Goal: Task Accomplishment & Management: Use online tool/utility

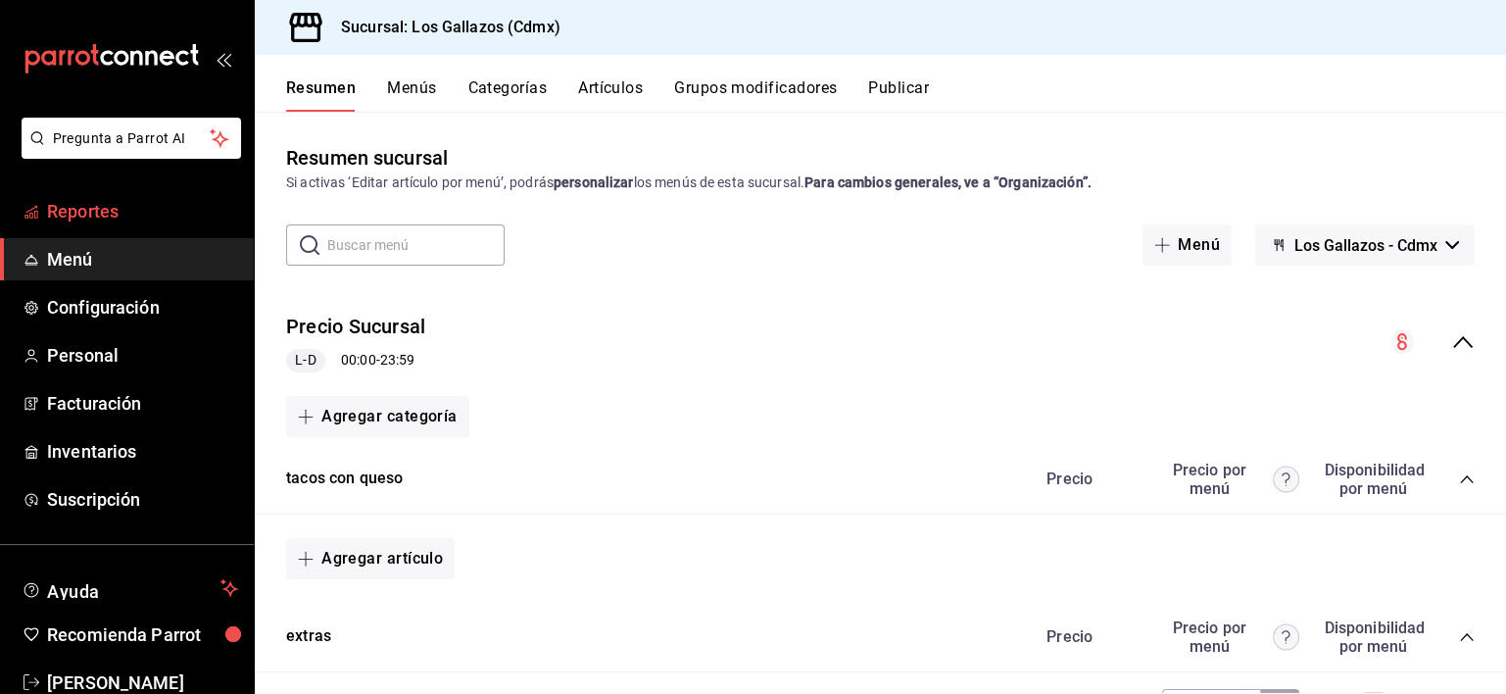
click at [103, 217] on span "Reportes" at bounding box center [142, 211] width 191 height 26
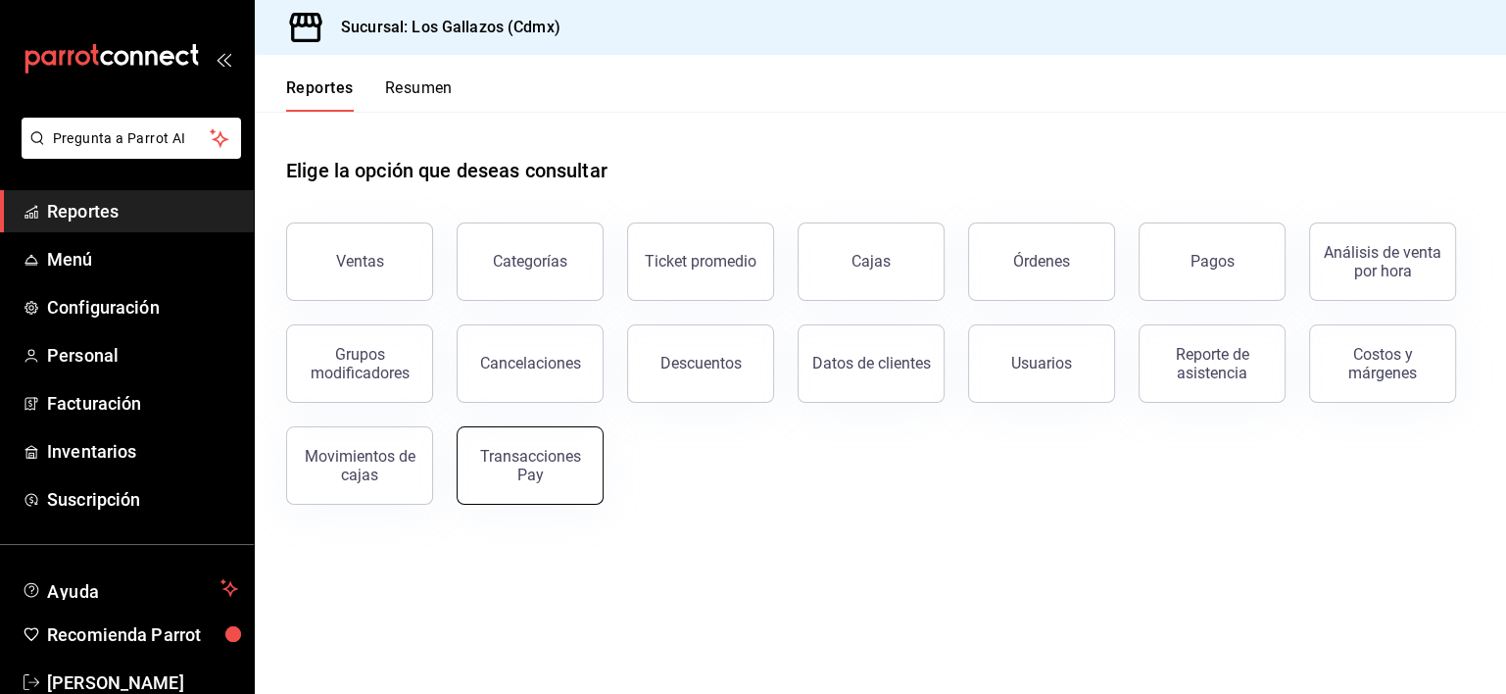
click at [532, 480] on div "Transacciones Pay" at bounding box center [529, 465] width 121 height 37
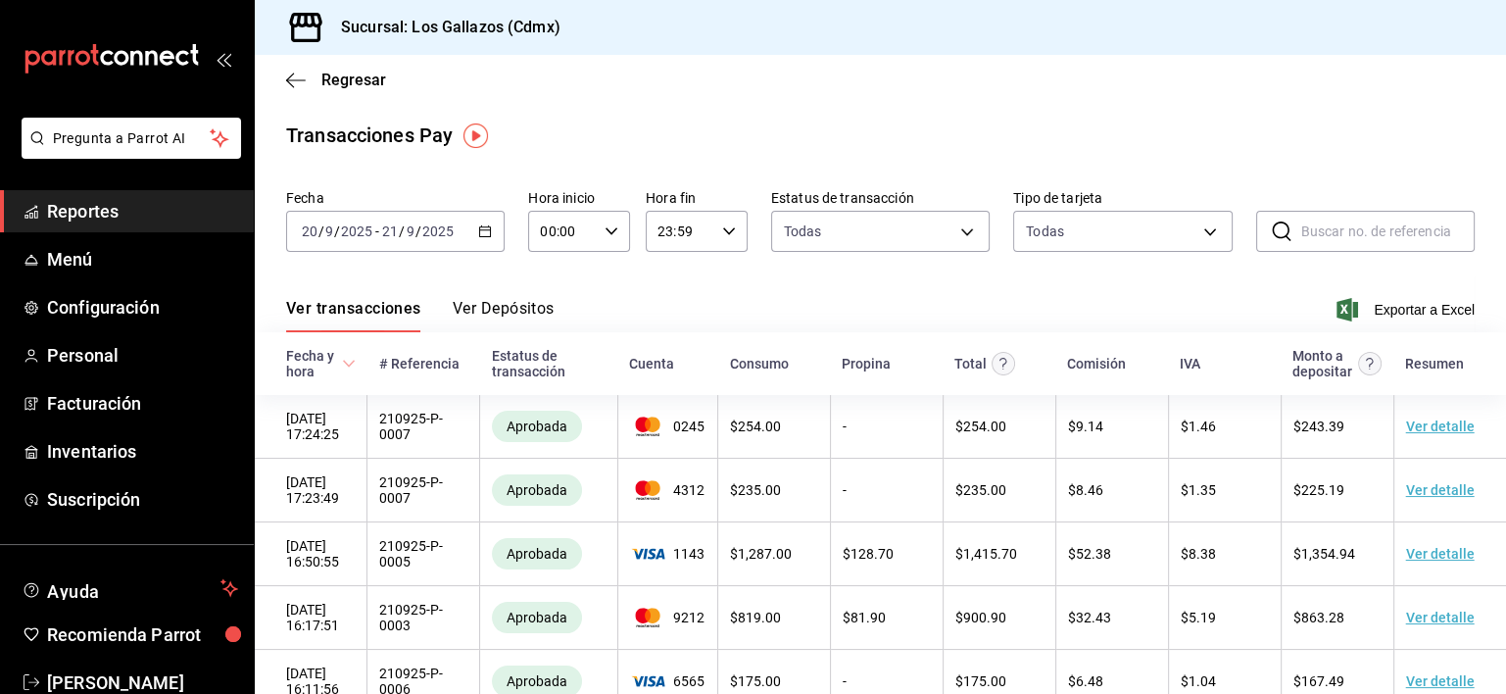
click at [605, 231] on \(Stroke\) "button" at bounding box center [611, 230] width 12 height 7
click at [544, 328] on span "12" at bounding box center [550, 321] width 19 height 16
type input "12:00"
click at [720, 221] on div at bounding box center [753, 347] width 1506 height 694
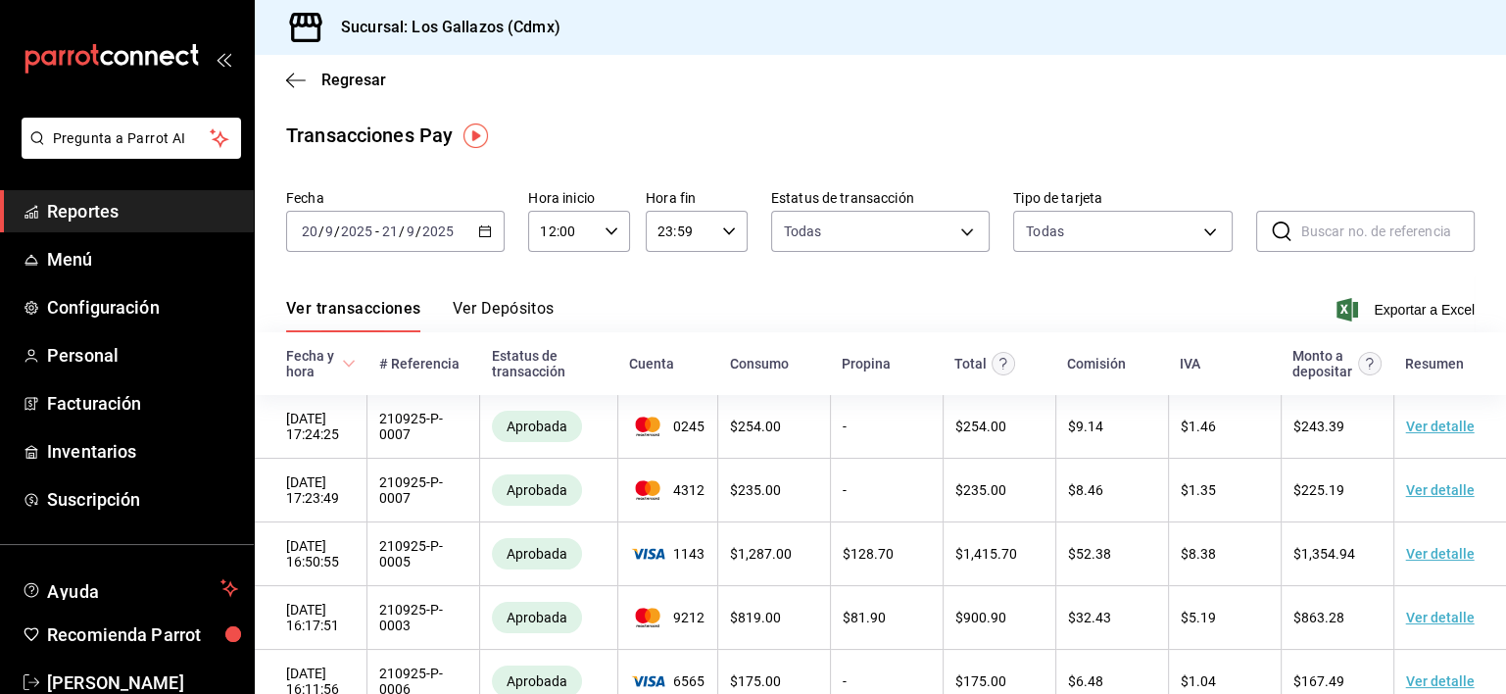
click at [722, 228] on icon "button" at bounding box center [729, 231] width 14 height 14
click at [658, 295] on span "02" at bounding box center [664, 295] width 19 height 16
type input "02:59"
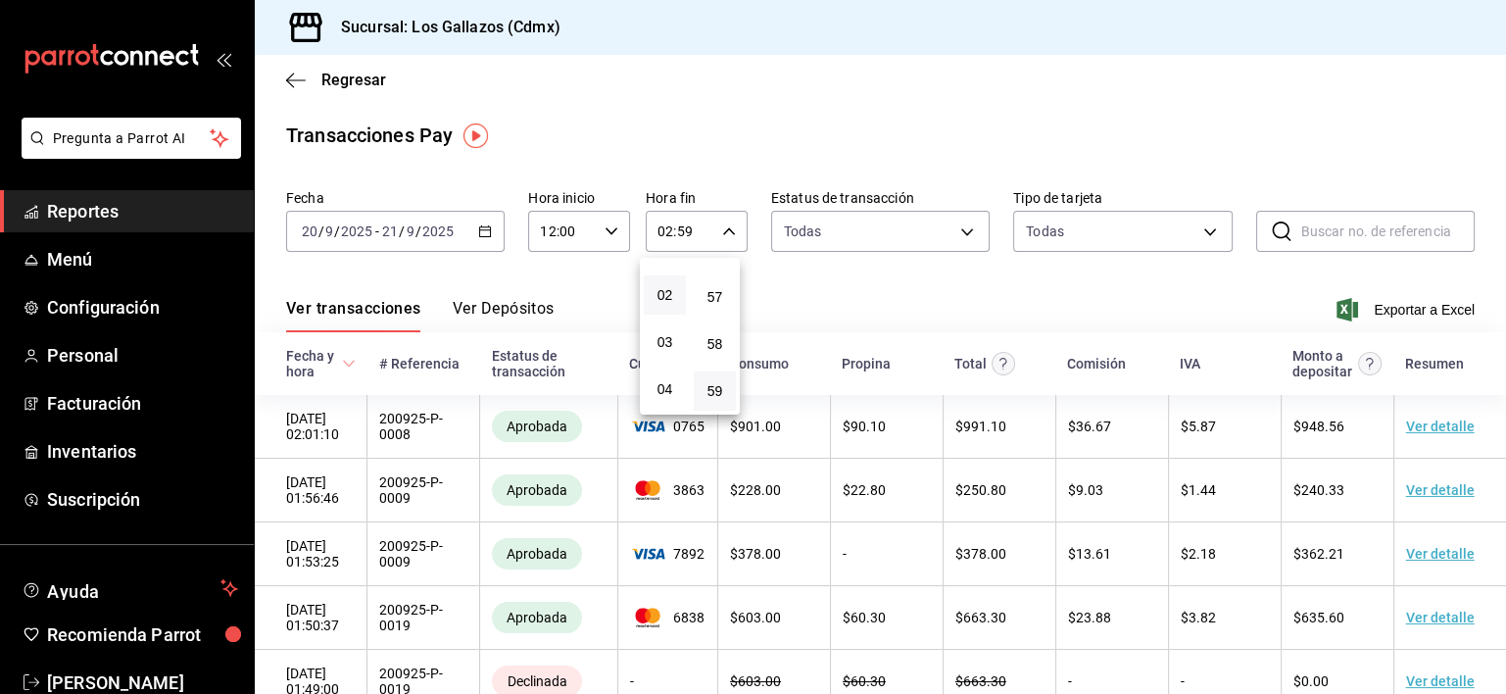
click at [980, 276] on div at bounding box center [753, 347] width 1506 height 694
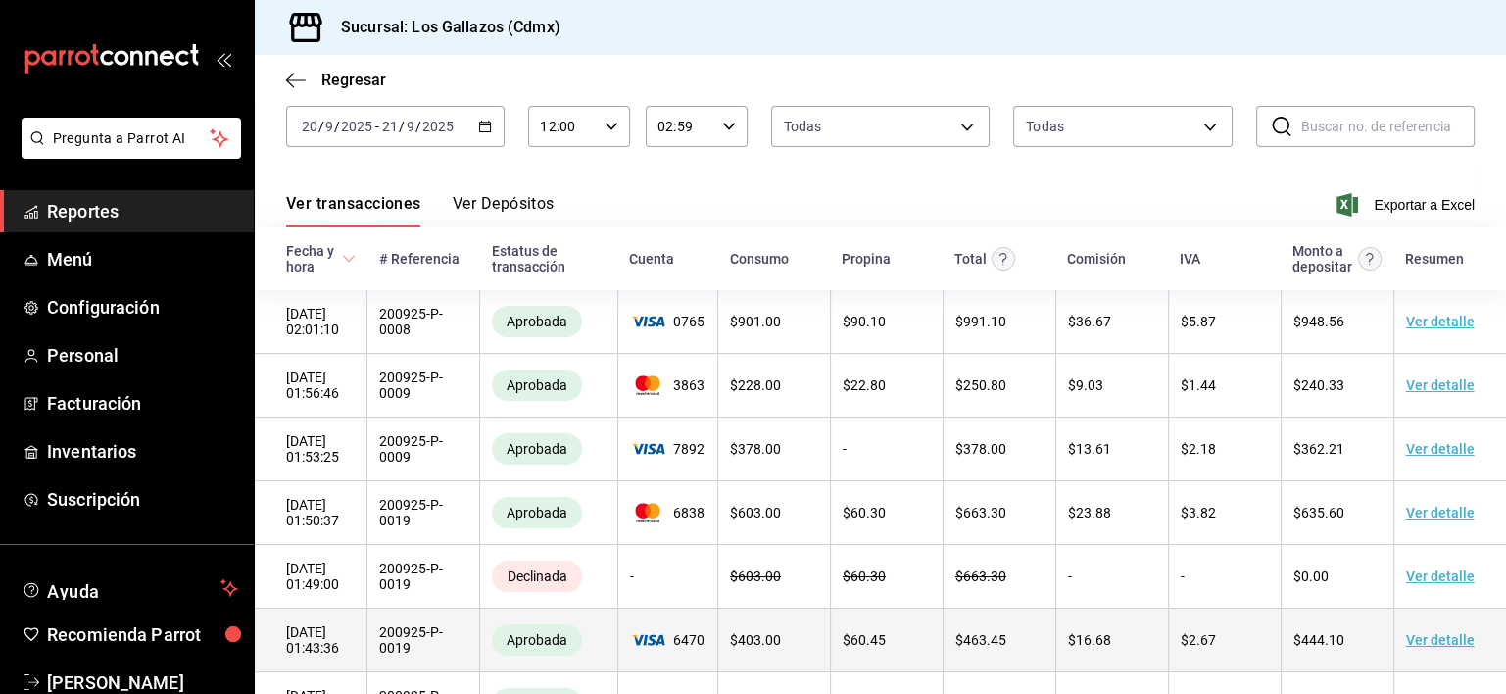
scroll to position [94, 0]
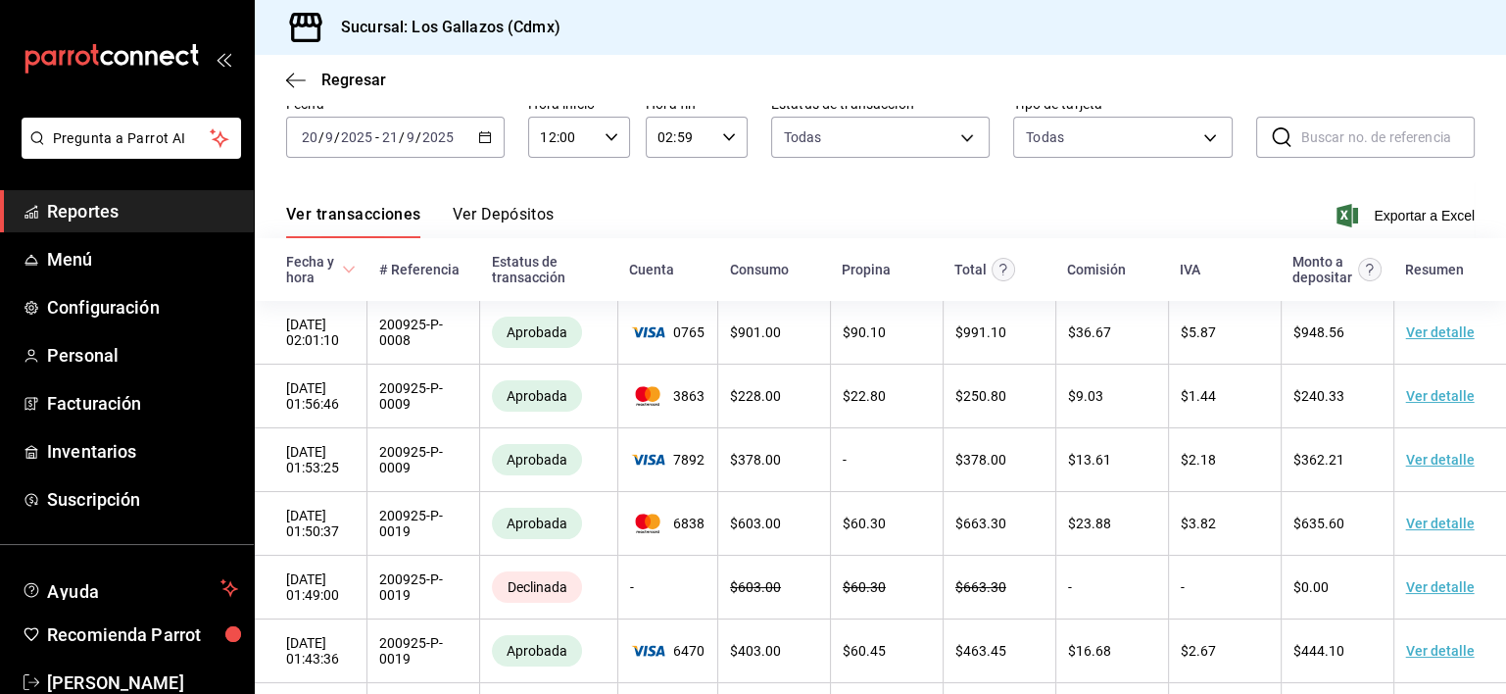
click at [489, 135] on div "[DATE] [DATE] - [DATE] [DATE]" at bounding box center [395, 137] width 218 height 41
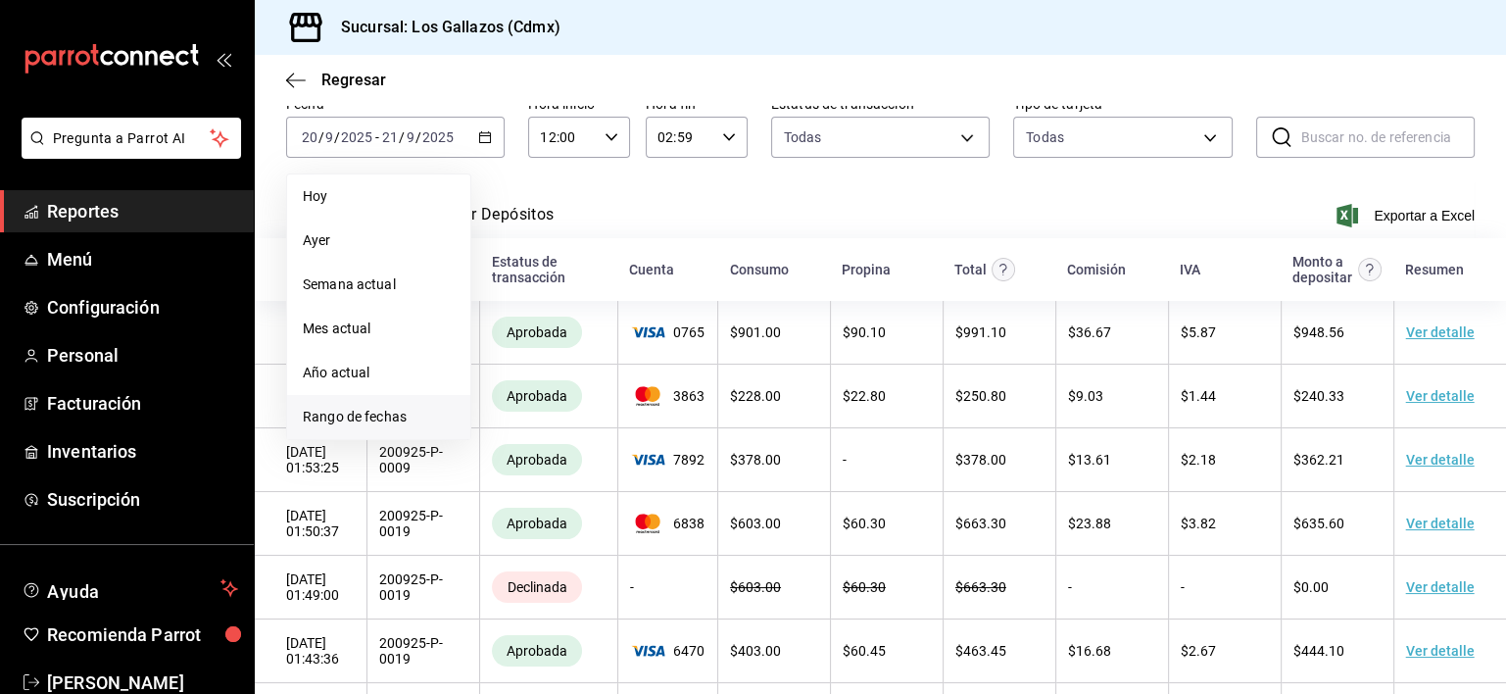
click at [367, 414] on span "Rango de fechas" at bounding box center [379, 417] width 152 height 21
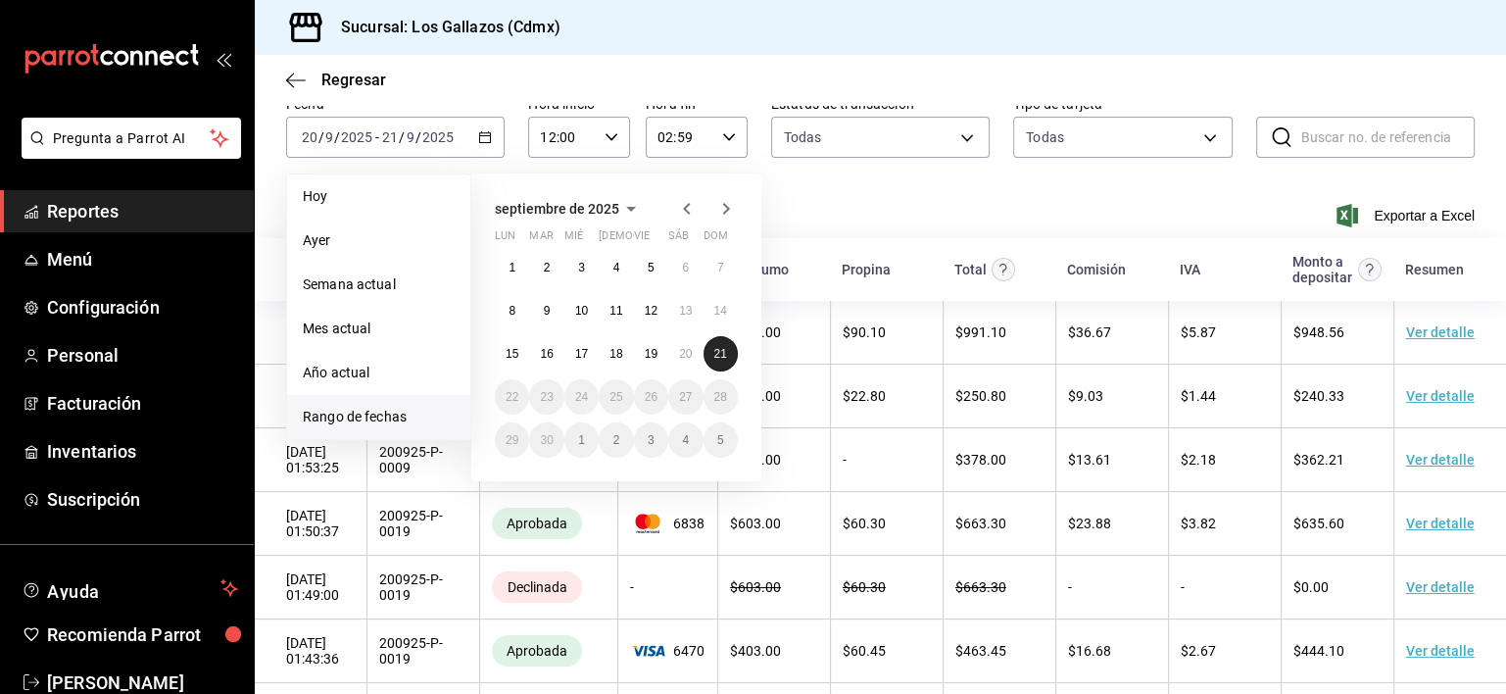
click at [727, 353] on button "21" at bounding box center [720, 353] width 34 height 35
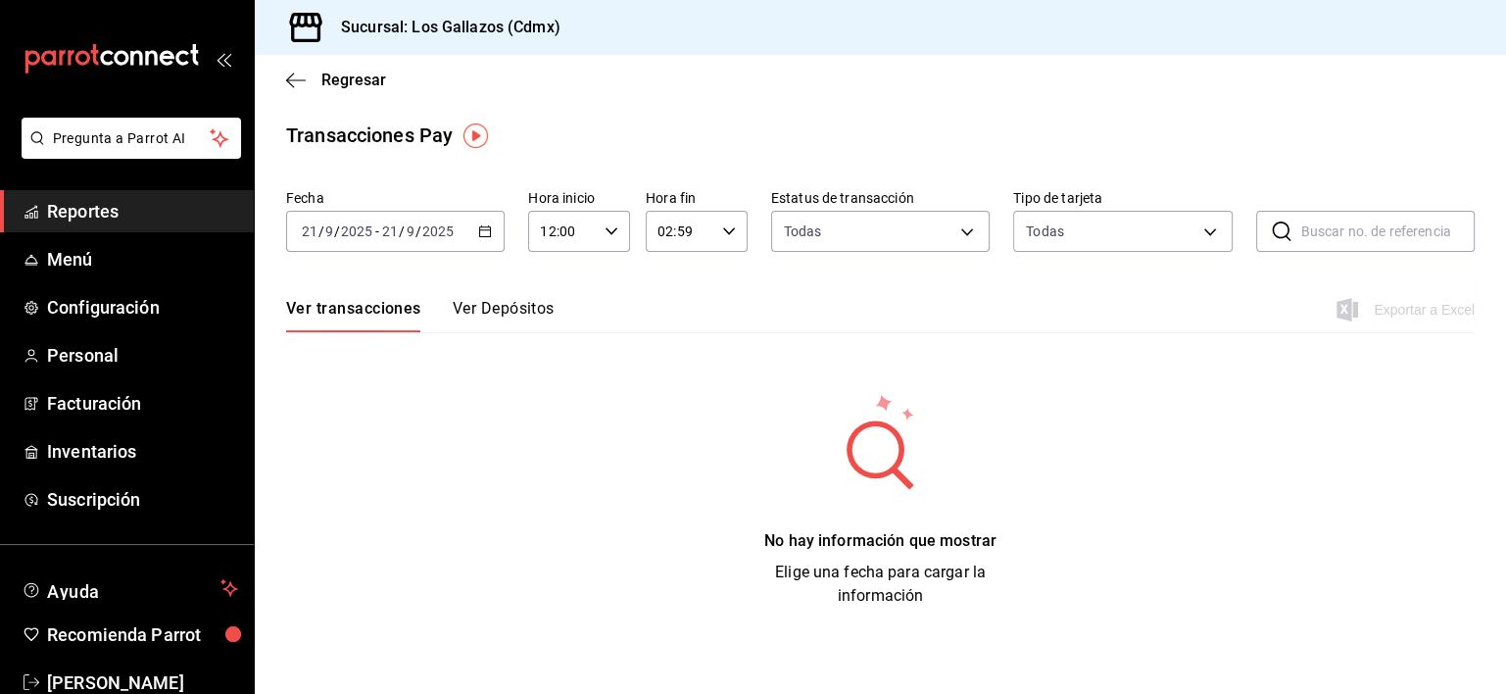
click at [610, 229] on icon "button" at bounding box center [611, 231] width 14 height 14
click at [549, 330] on span "12" at bounding box center [554, 322] width 20 height 16
click at [291, 79] on div at bounding box center [753, 347] width 1506 height 694
click at [291, 79] on icon "button" at bounding box center [296, 79] width 20 height 1
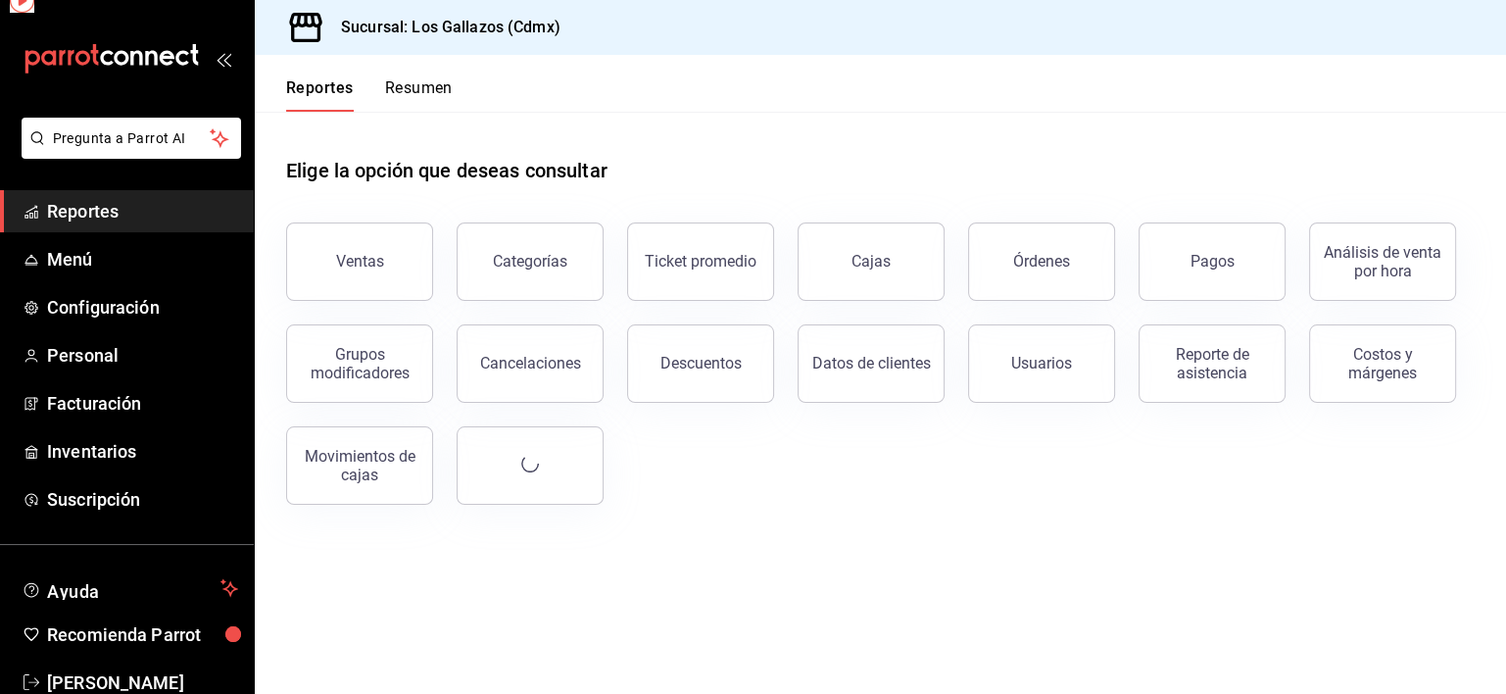
click at [291, 79] on button "Reportes" at bounding box center [320, 94] width 68 height 33
click at [1017, 270] on button "Órdenes" at bounding box center [1041, 261] width 147 height 78
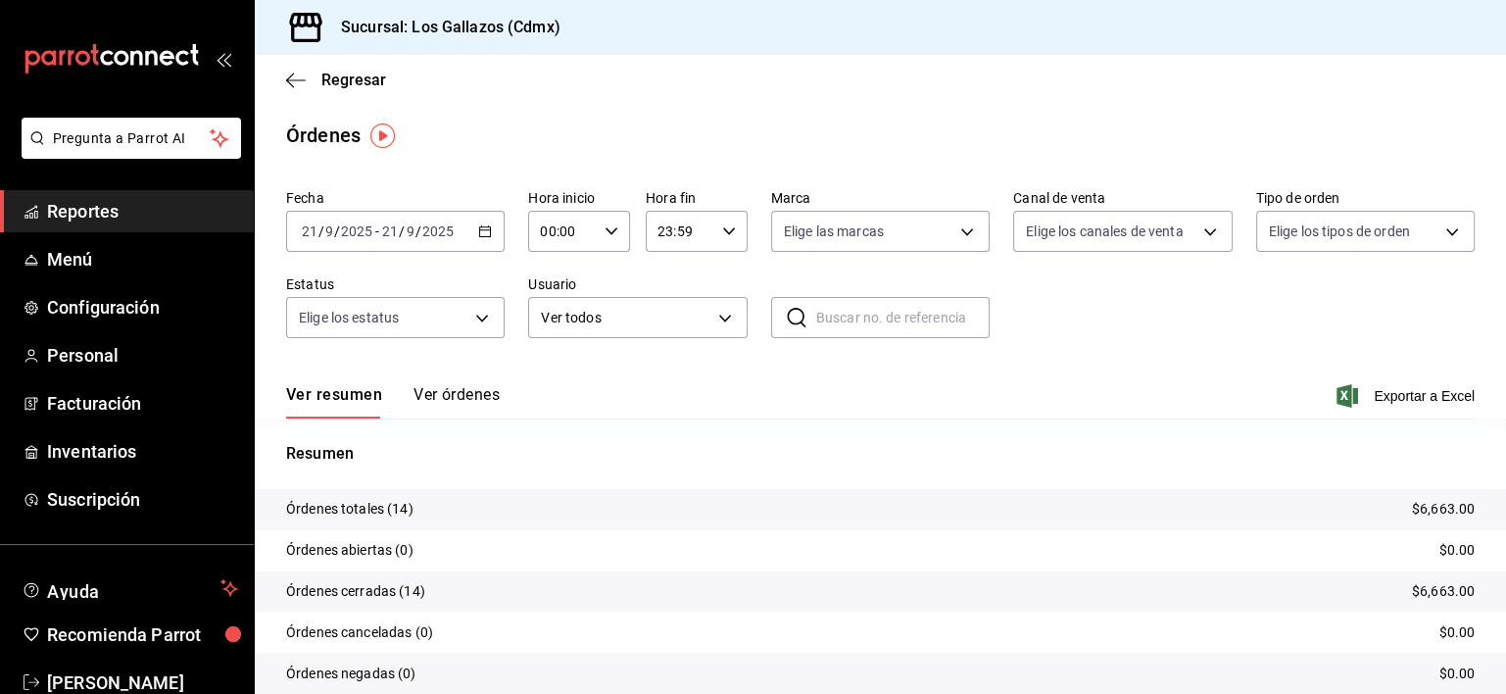
click at [612, 231] on div "00:00 Hora inicio" at bounding box center [579, 231] width 102 height 41
click at [554, 331] on span "12" at bounding box center [550, 323] width 19 height 16
type input "12:00"
click at [1241, 306] on div at bounding box center [753, 347] width 1506 height 694
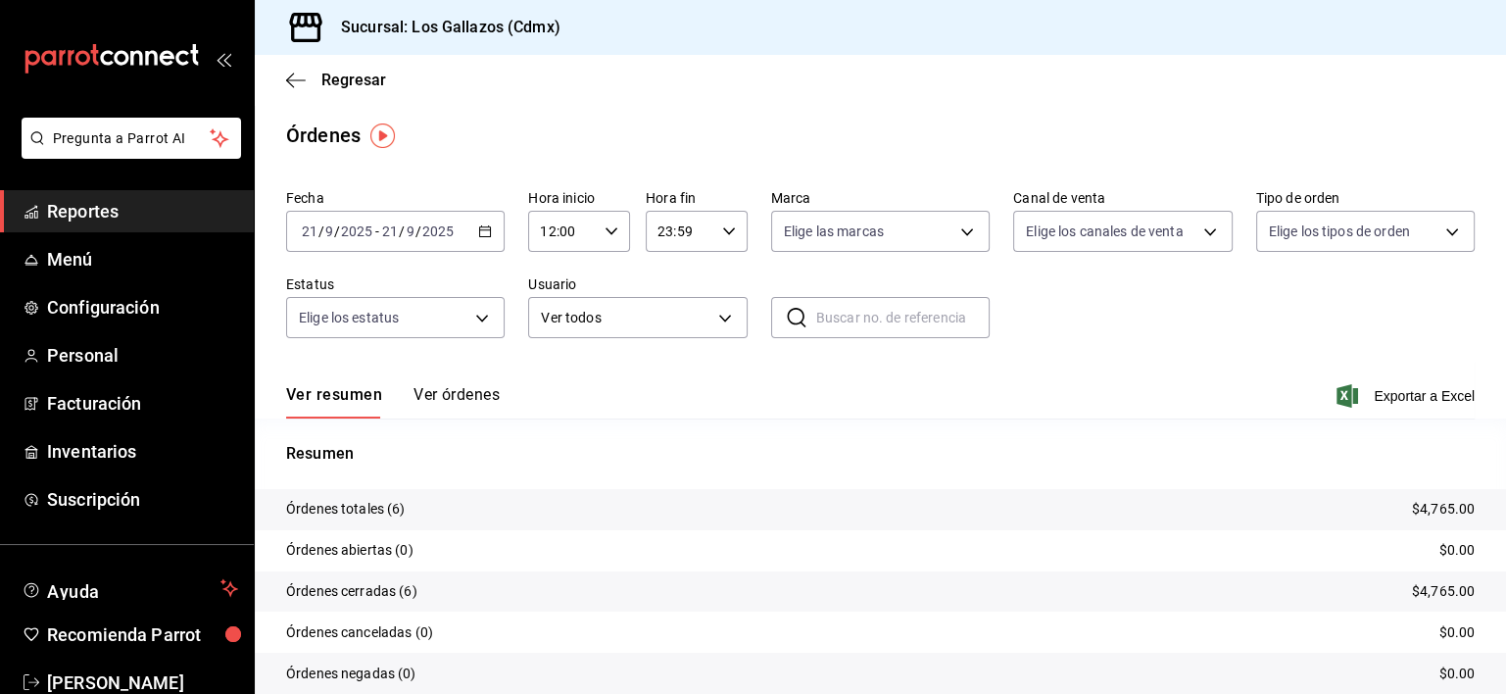
click at [454, 389] on button "Ver órdenes" at bounding box center [456, 401] width 86 height 33
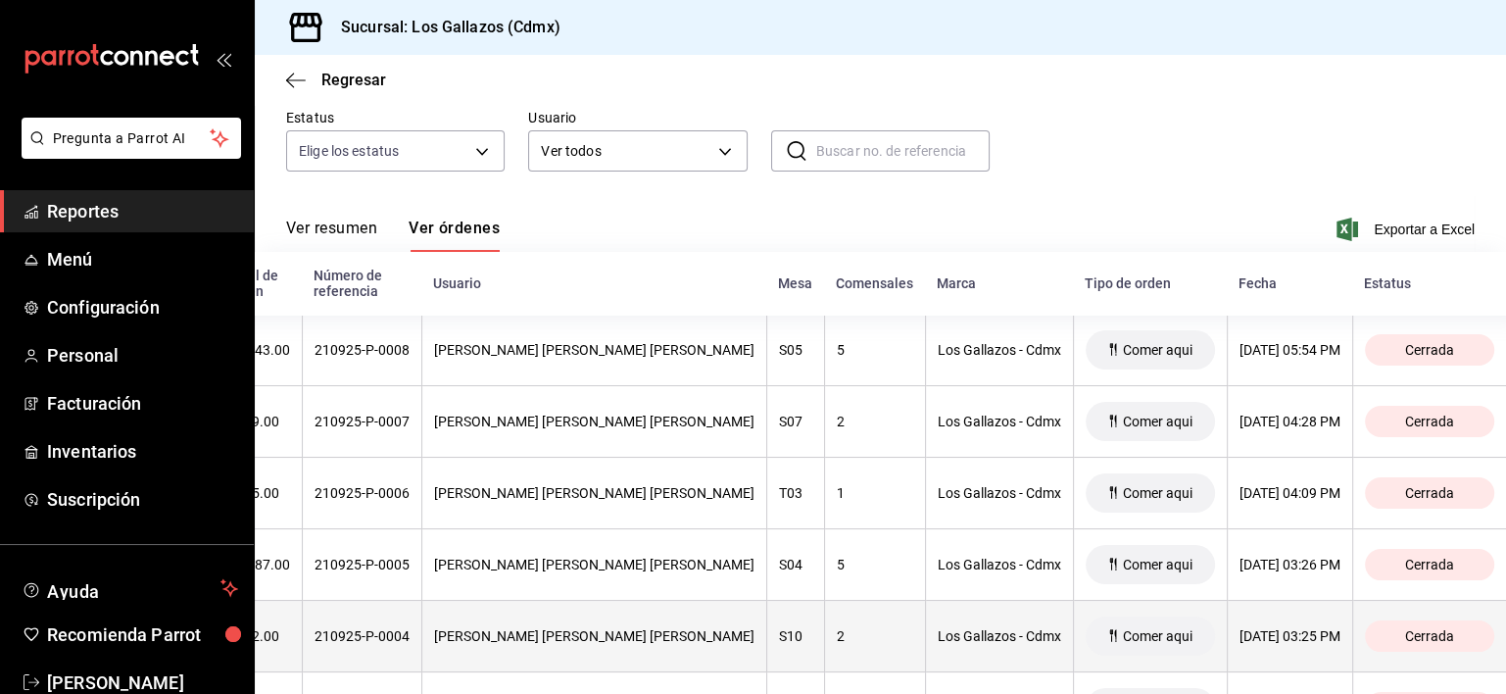
scroll to position [274, 0]
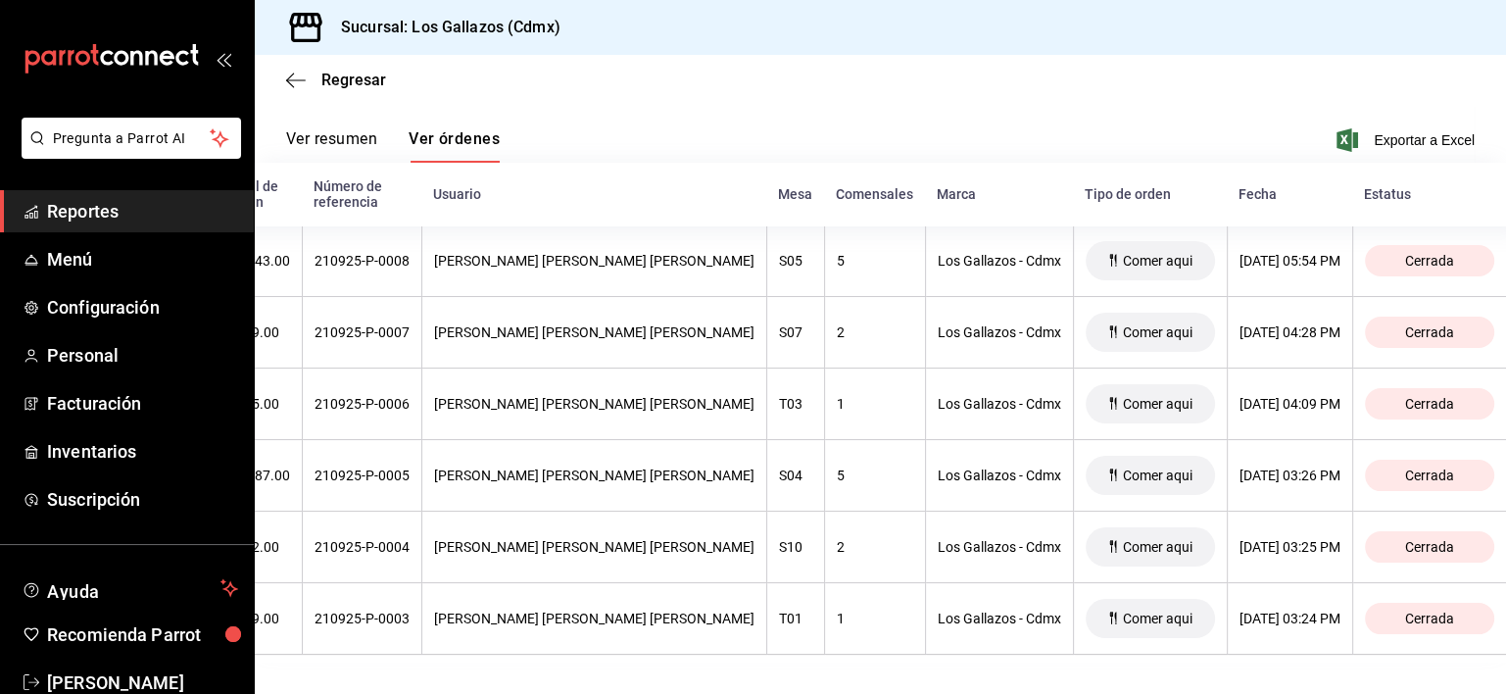
click at [323, 129] on button "Ver resumen" at bounding box center [331, 145] width 91 height 33
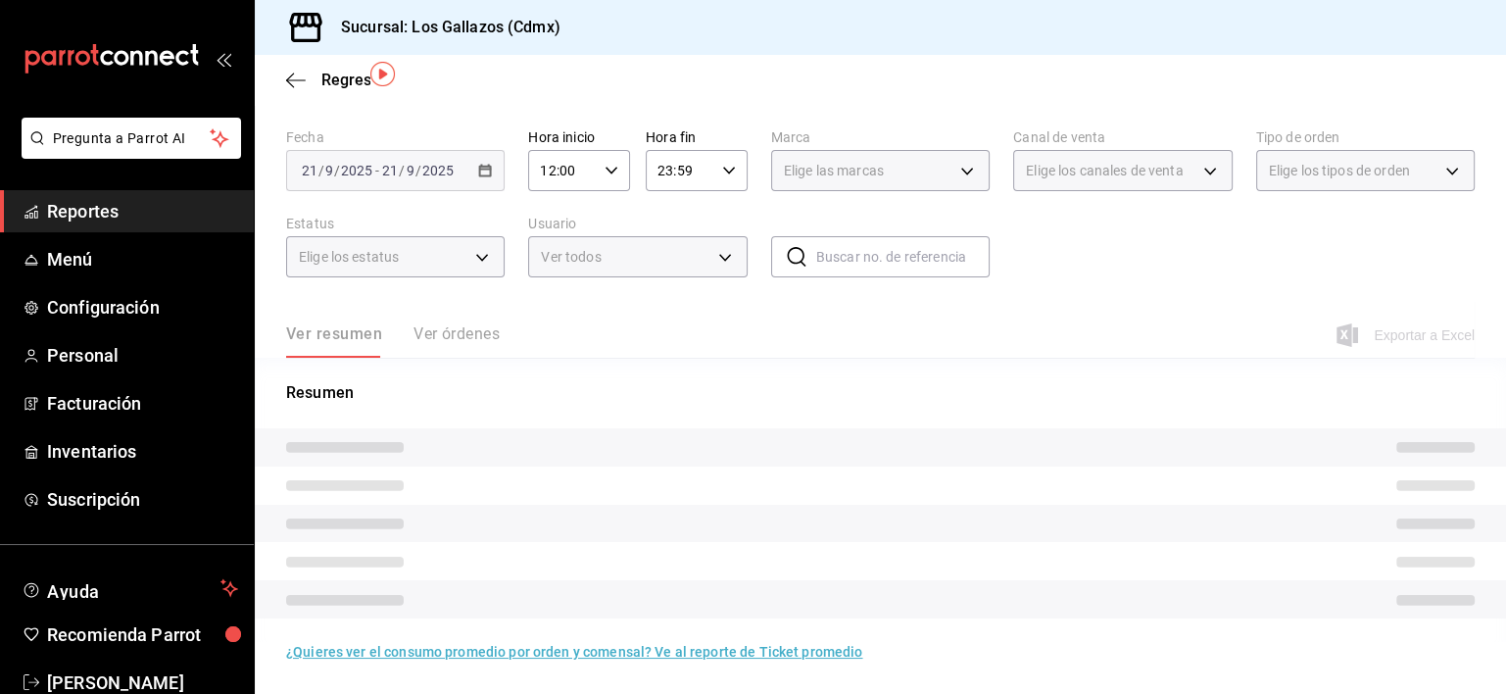
scroll to position [75, 0]
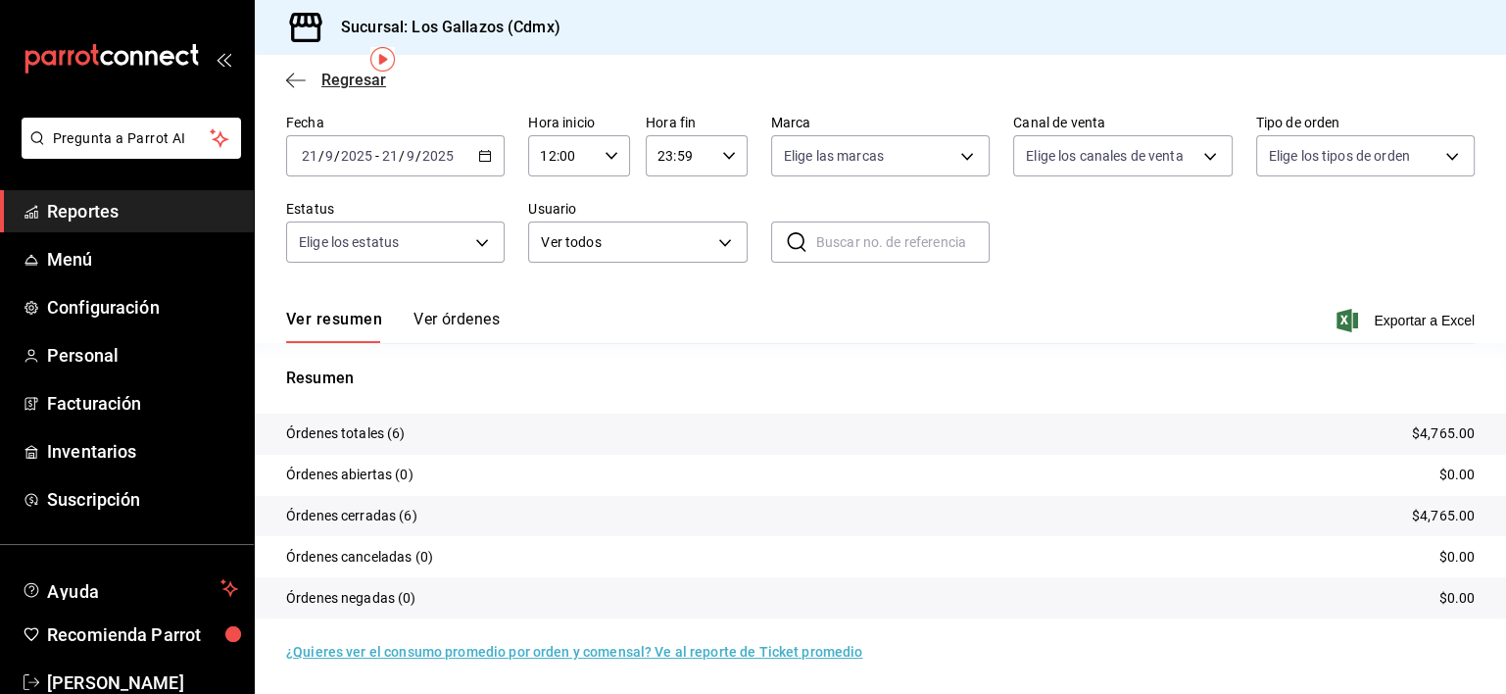
click at [298, 78] on icon "button" at bounding box center [296, 81] width 20 height 18
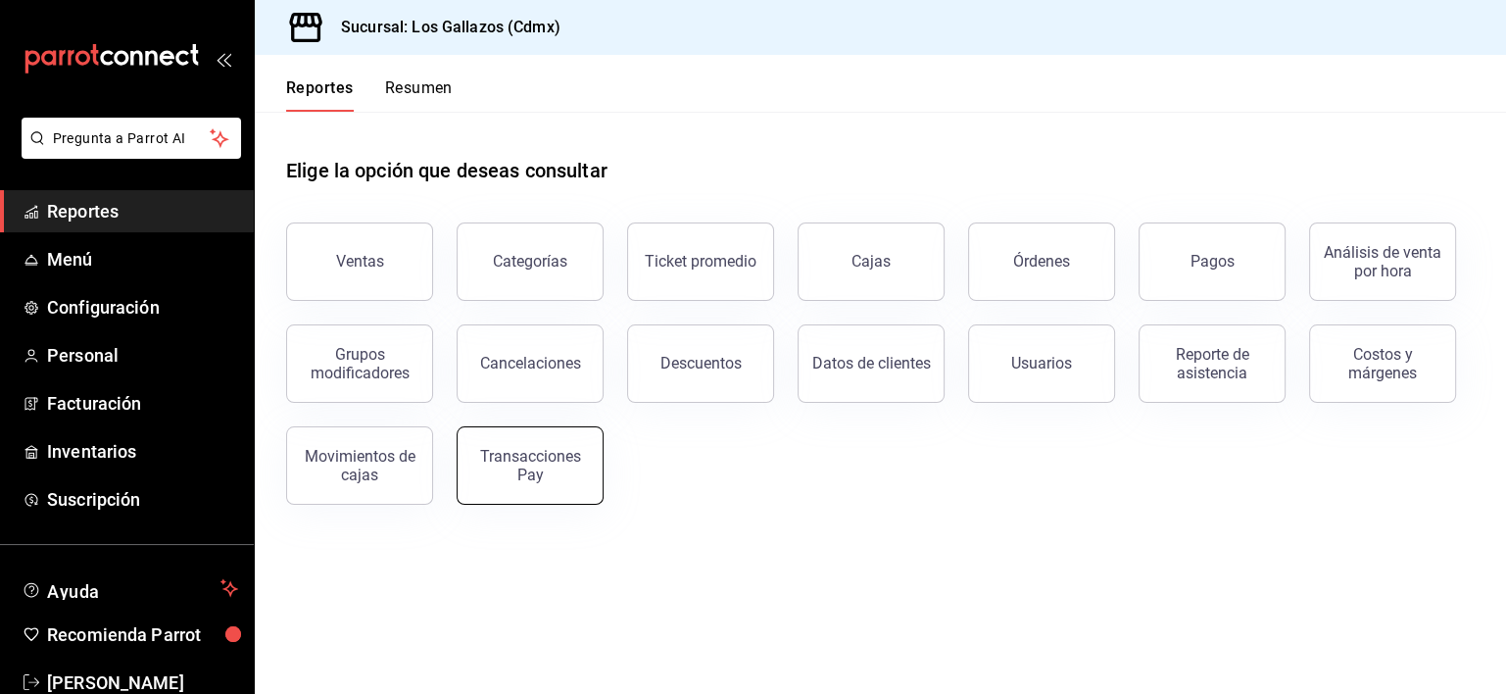
click at [517, 467] on div "Transacciones Pay" at bounding box center [529, 465] width 121 height 37
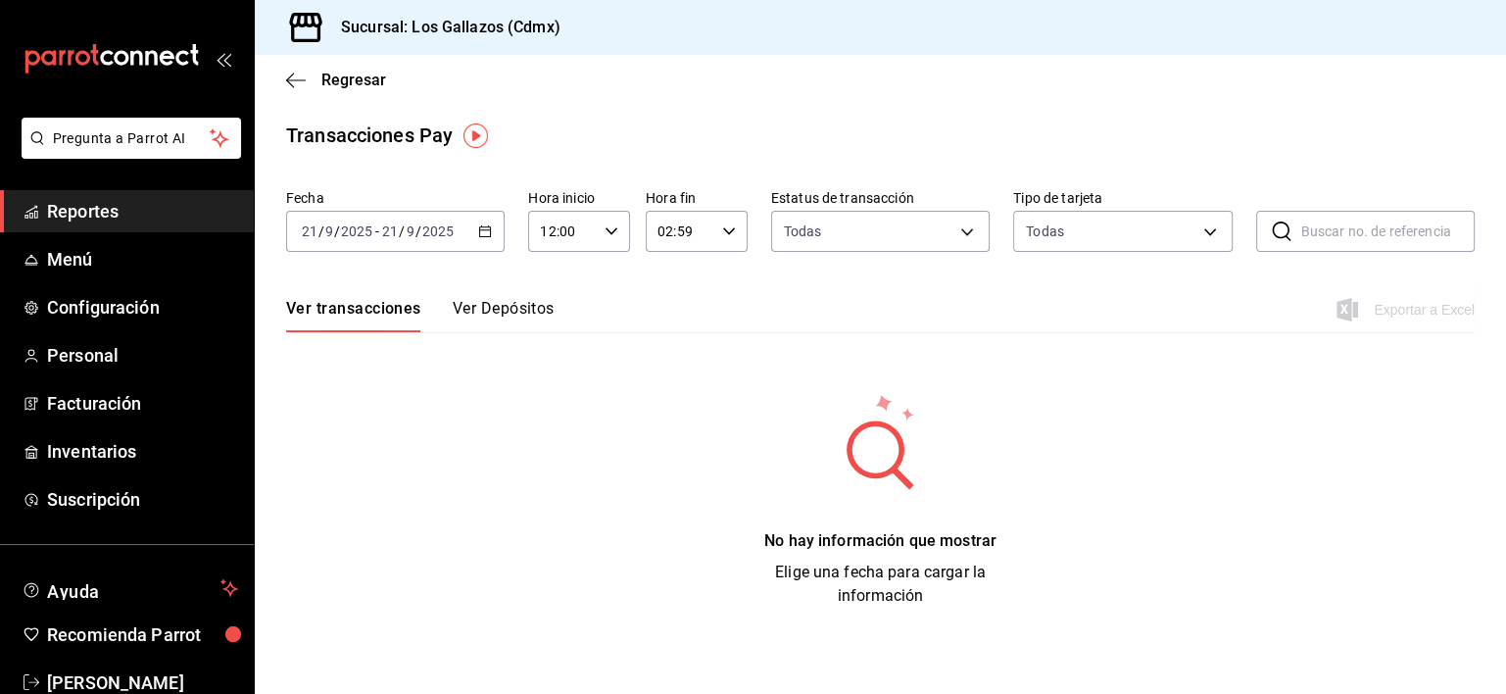
click at [723, 234] on icon "button" at bounding box center [729, 231] width 14 height 14
click at [671, 346] on span "22" at bounding box center [671, 344] width 20 height 16
type input "22:59"
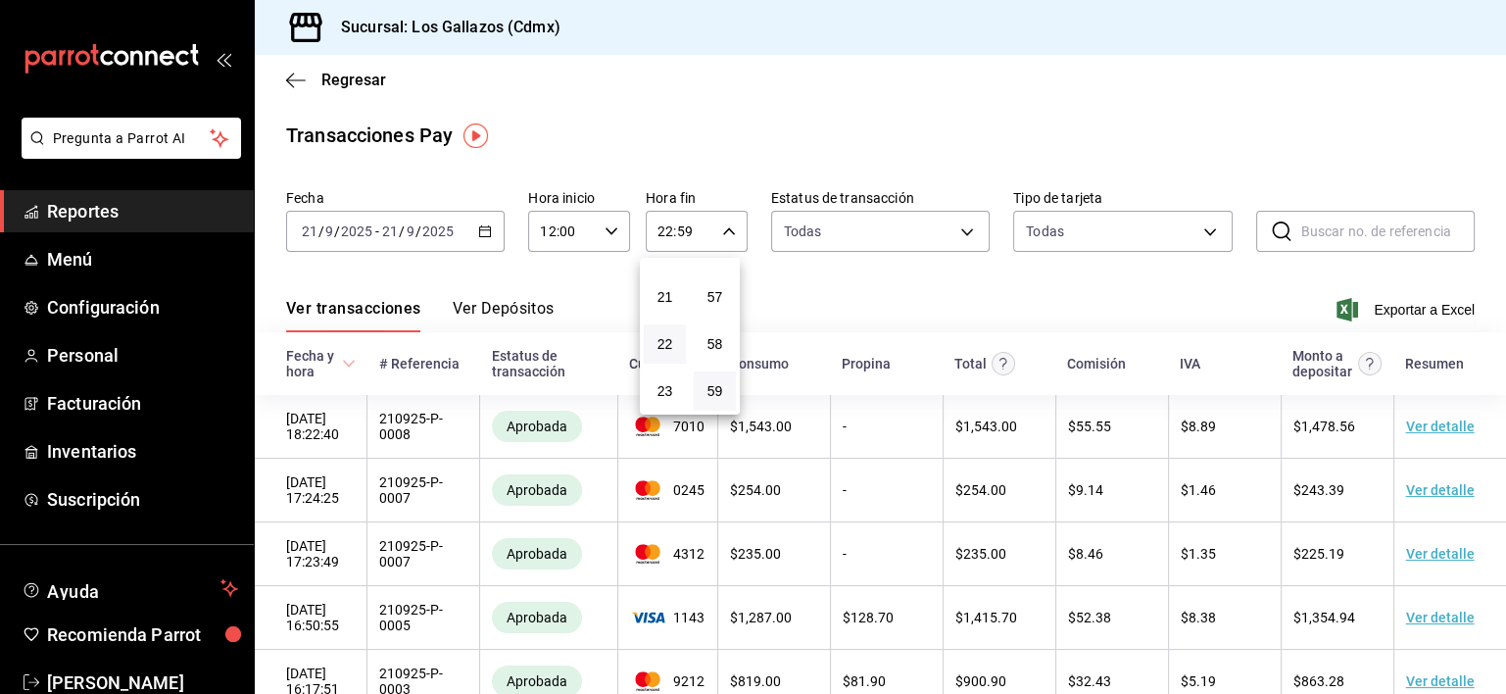
click at [901, 286] on div at bounding box center [753, 347] width 1506 height 694
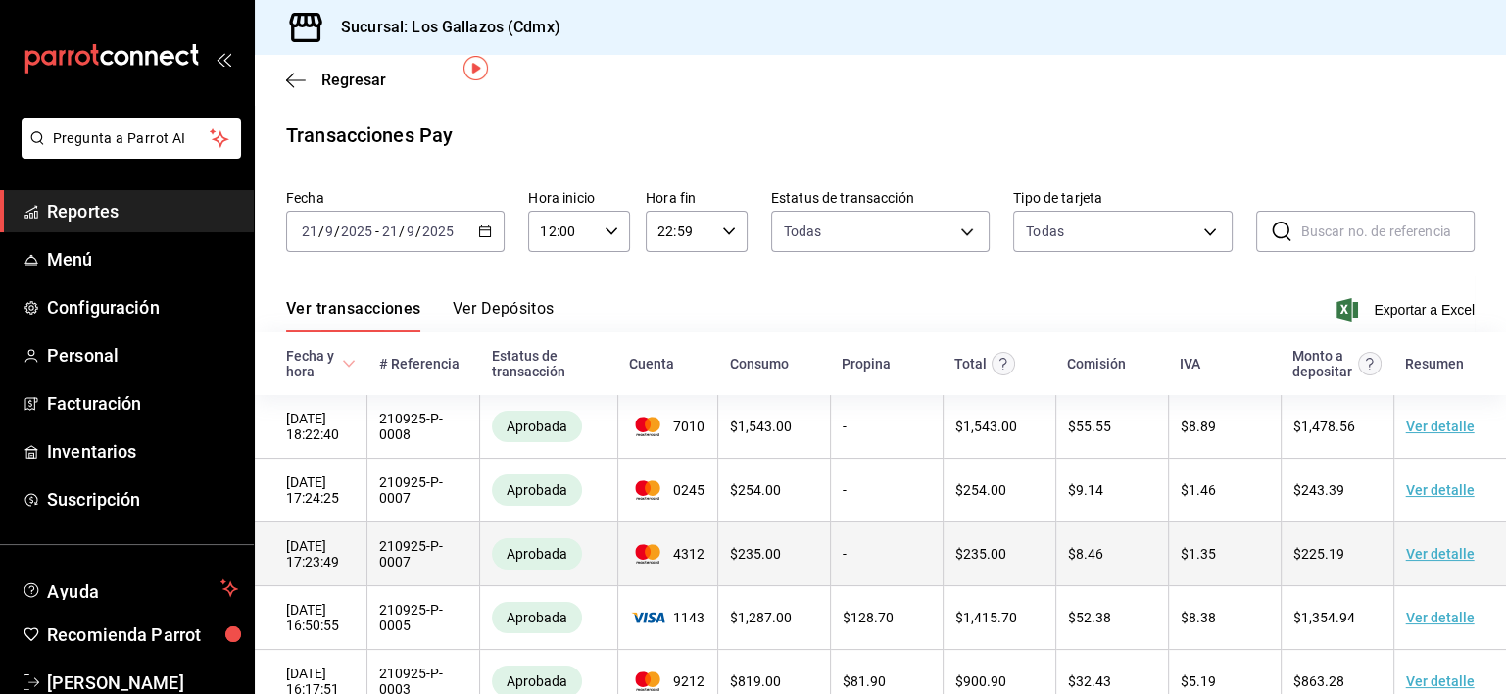
scroll to position [124, 0]
